Goal: Navigation & Orientation: Find specific page/section

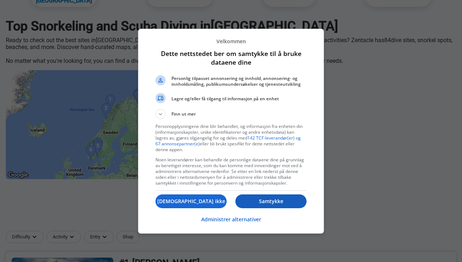
click at [260, 202] on p "Samtykke" at bounding box center [271, 201] width 71 height 7
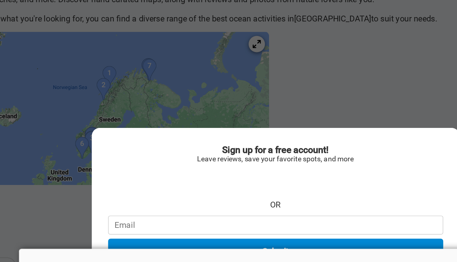
scroll to position [112, 0]
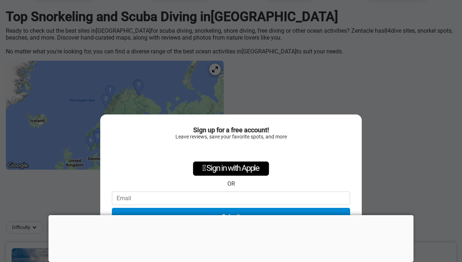
click at [385, 114] on div "Sign up for a free account! Leave reviews, save your favorite spots, and more …" at bounding box center [231, 131] width 462 height 262
click at [222, 215] on div at bounding box center [231, 215] width 365 height 0
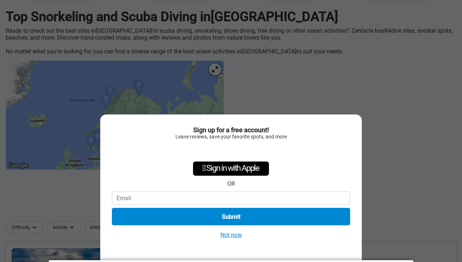
click at [233, 234] on button "Not now" at bounding box center [231, 235] width 26 height 8
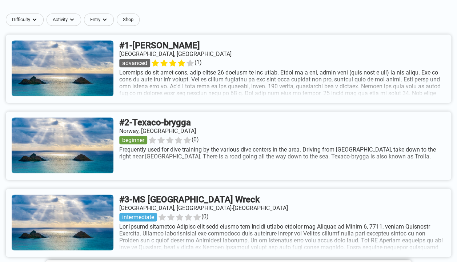
scroll to position [313, 0]
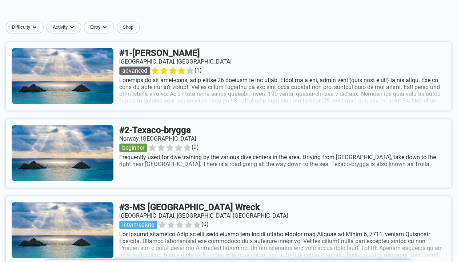
click at [250, 68] on link at bounding box center [228, 76] width 445 height 68
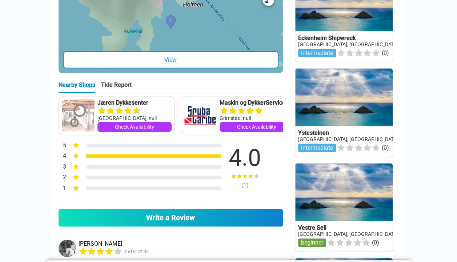
scroll to position [398, 0]
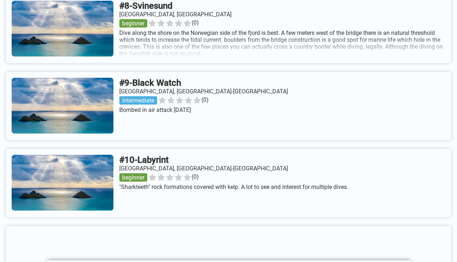
scroll to position [922, 0]
